Goal: Task Accomplishment & Management: Use online tool/utility

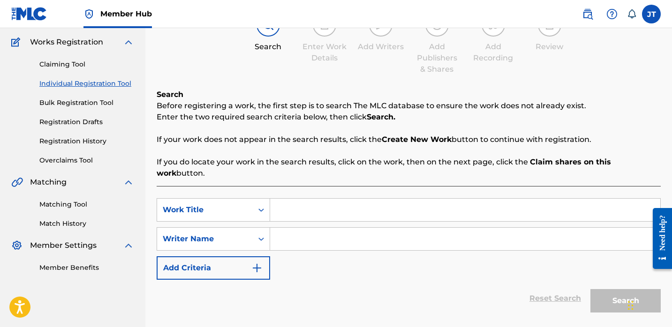
scroll to position [74, 0]
click at [313, 202] on input "Search Form" at bounding box center [465, 210] width 390 height 22
type input "[GEOGRAPHIC_DATA]"
click at [287, 228] on input "Search Form" at bounding box center [465, 239] width 390 height 22
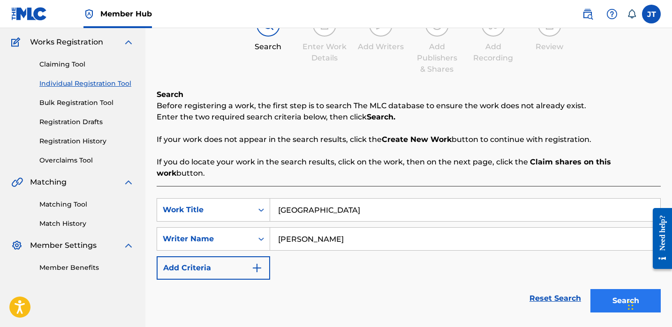
type input "[PERSON_NAME]"
click at [605, 289] on button "Search" at bounding box center [625, 300] width 70 height 23
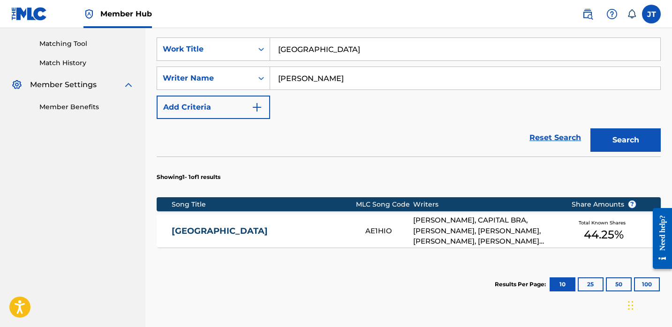
scroll to position [235, 0]
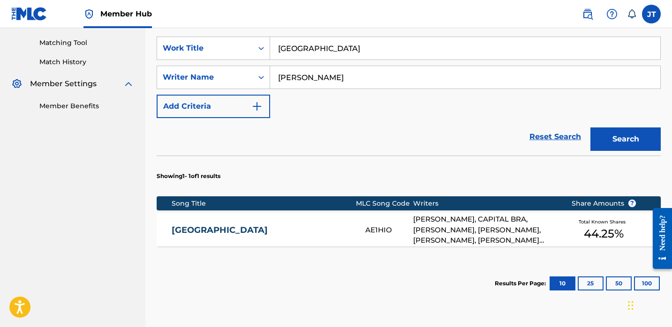
click at [491, 220] on div "[PERSON_NAME], CAPITAL BRA, [PERSON_NAME], [PERSON_NAME], [PERSON_NAME], [PERSO…" at bounding box center [484, 230] width 143 height 32
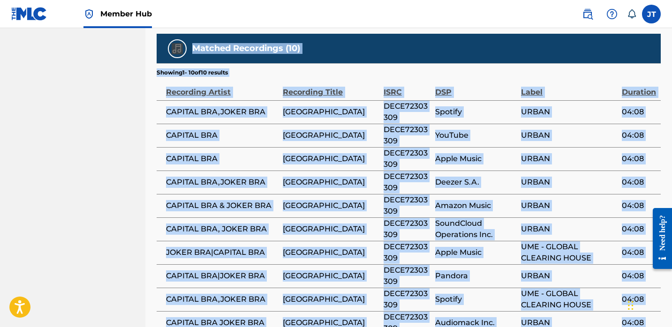
scroll to position [1721, 0]
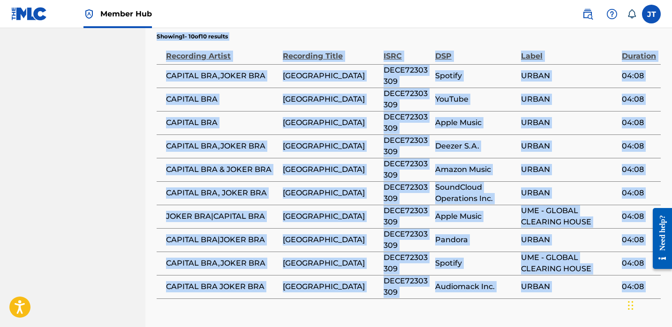
drag, startPoint x: 174, startPoint y: 139, endPoint x: 379, endPoint y: 293, distance: 255.7
copy div "Member Work Identifier -- MLC Song Code AE1HIO ISWC -- Duration --:-- Language …"
